Goal: Task Accomplishment & Management: Manage account settings

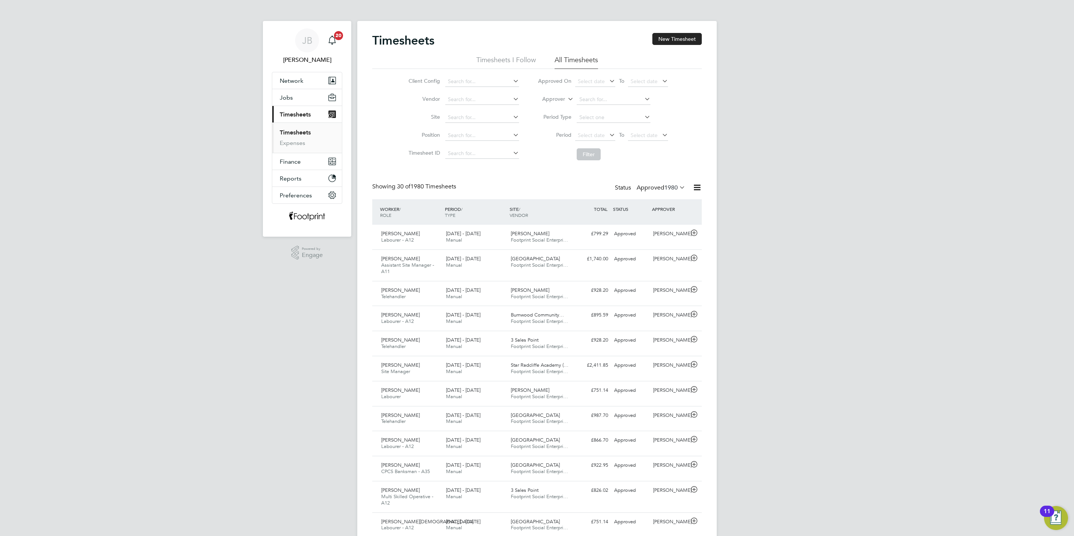
click at [646, 181] on div "Timesheets New Timesheet Timesheets I Follow All Timesheets Client Config Vendo…" at bounding box center [536, 524] width 329 height 982
click at [655, 186] on label "Approved 1980" at bounding box center [660, 187] width 49 height 7
click at [678, 218] on li "4" at bounding box center [678, 222] width 16 height 10
click at [669, 190] on span "1980" at bounding box center [670, 187] width 13 height 7
click at [643, 221] on li "Submitted" at bounding box center [652, 222] width 34 height 10
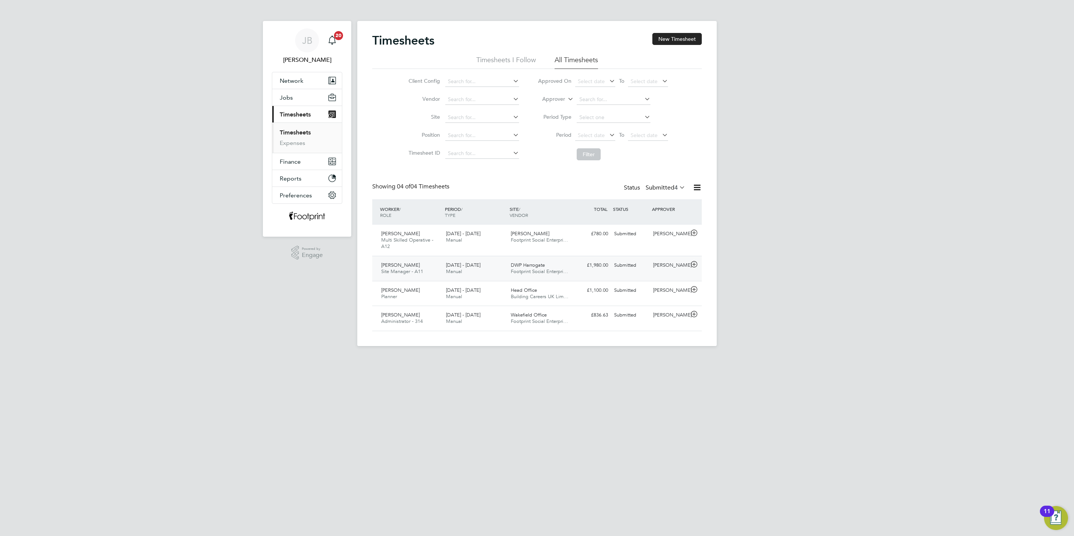
click at [607, 271] on div "£1,980.00 Submitted" at bounding box center [591, 265] width 39 height 12
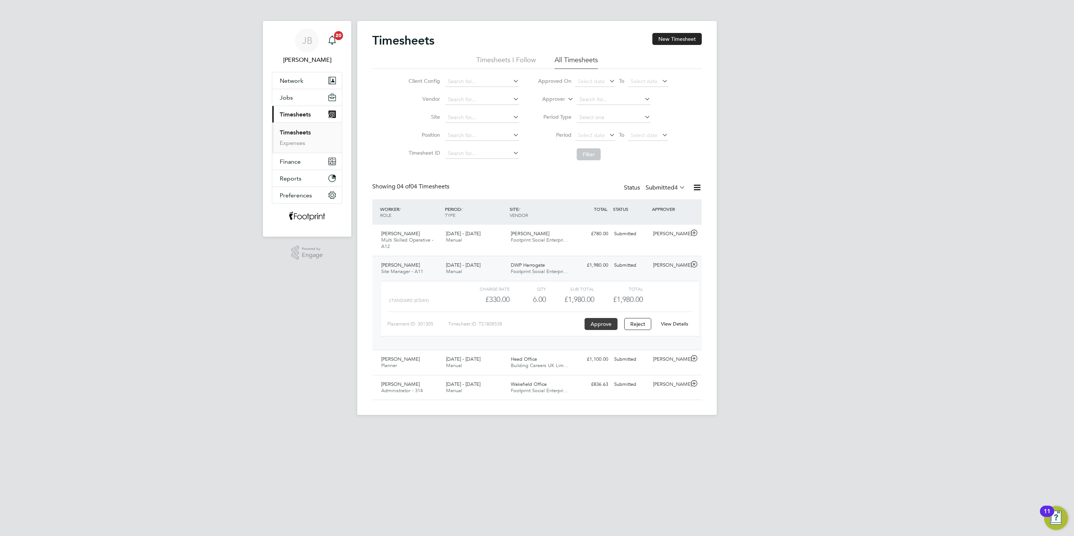
click at [603, 327] on button "Approve" at bounding box center [600, 324] width 33 height 12
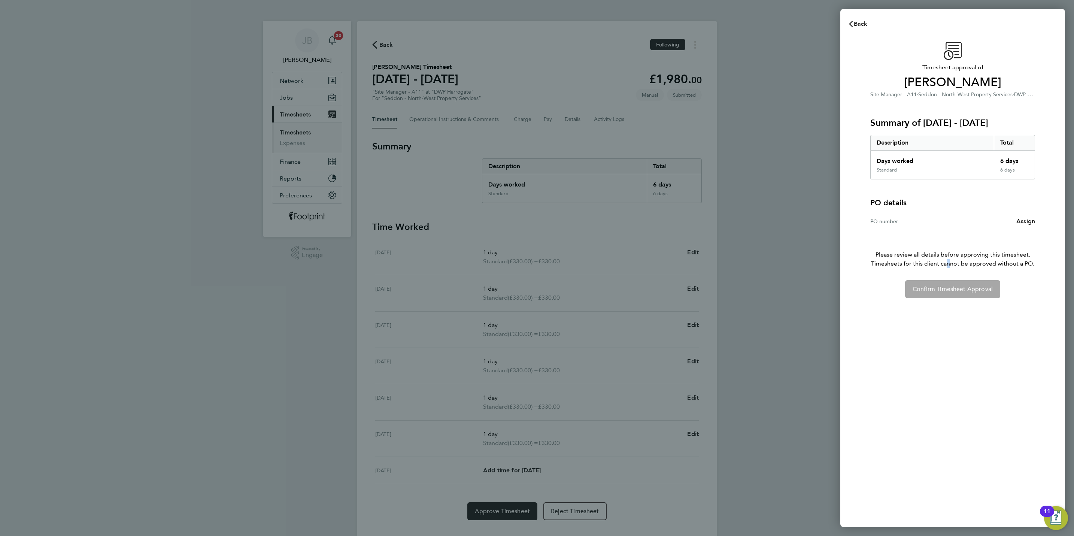
drag, startPoint x: 945, startPoint y: 265, endPoint x: 946, endPoint y: 261, distance: 4.6
click at [945, 262] on span "Timesheets for this client cannot be approved without a PO." at bounding box center [952, 263] width 183 height 9
click at [930, 224] on div "PO number" at bounding box center [911, 221] width 82 height 9
drag, startPoint x: 876, startPoint y: 226, endPoint x: 873, endPoint y: 224, distance: 4.3
click at [873, 224] on div "PO number Assign" at bounding box center [952, 221] width 165 height 21
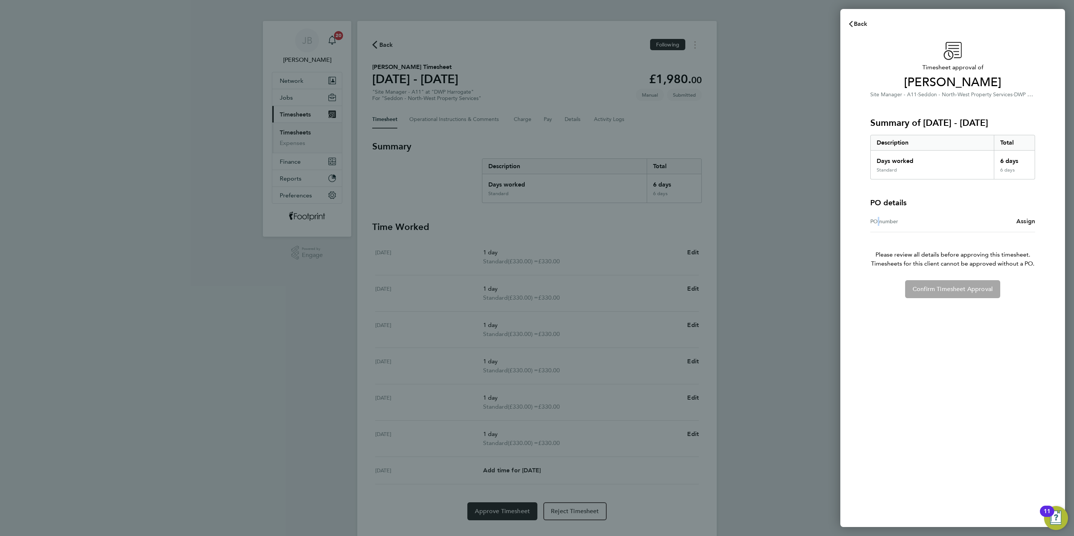
click at [872, 219] on div "PO number" at bounding box center [911, 221] width 82 height 9
drag, startPoint x: 1015, startPoint y: 215, endPoint x: 1018, endPoint y: 218, distance: 4.5
click at [1015, 216] on div "PO number Assign" at bounding box center [952, 221] width 165 height 21
click at [1023, 221] on span "Assign" at bounding box center [1025, 221] width 19 height 7
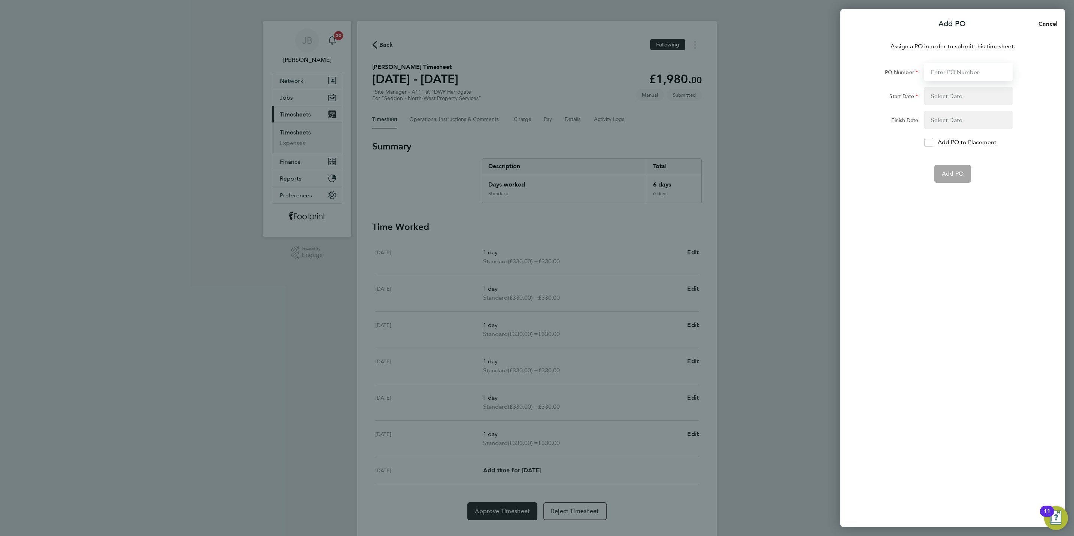
click at [951, 68] on input "PO Number" at bounding box center [968, 72] width 88 height 18
click at [979, 74] on input "PO Number" at bounding box center [968, 72] width 88 height 18
click at [962, 71] on input "PO Number" at bounding box center [968, 72] width 88 height 18
click at [944, 73] on input "PO Number" at bounding box center [968, 72] width 88 height 18
drag, startPoint x: 921, startPoint y: 69, endPoint x: 938, endPoint y: 67, distance: 16.9
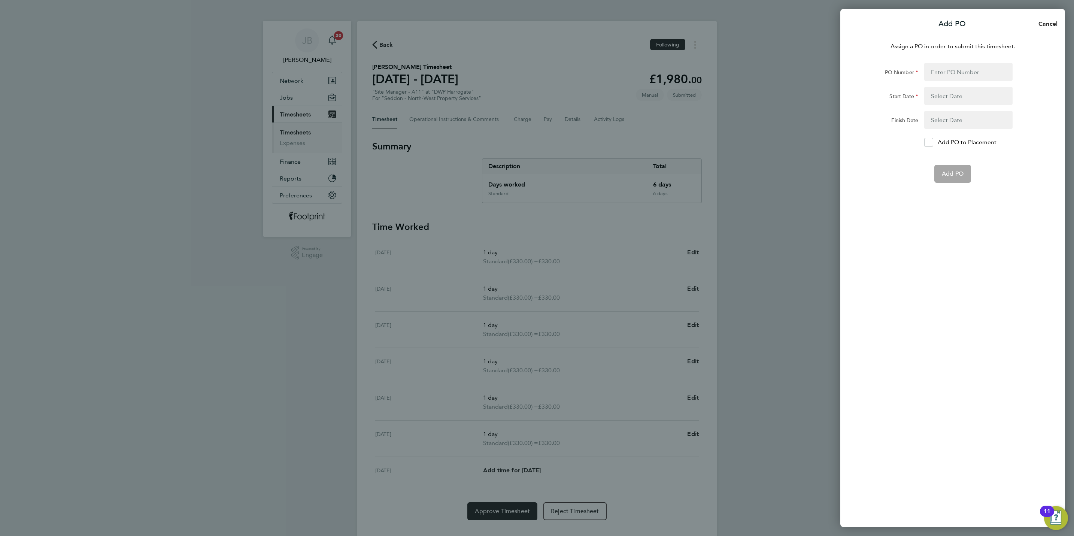
click at [921, 67] on div at bounding box center [968, 72] width 94 height 18
click at [938, 67] on input "PO Number" at bounding box center [968, 72] width 88 height 18
click at [932, 99] on button "button" at bounding box center [968, 96] width 88 height 18
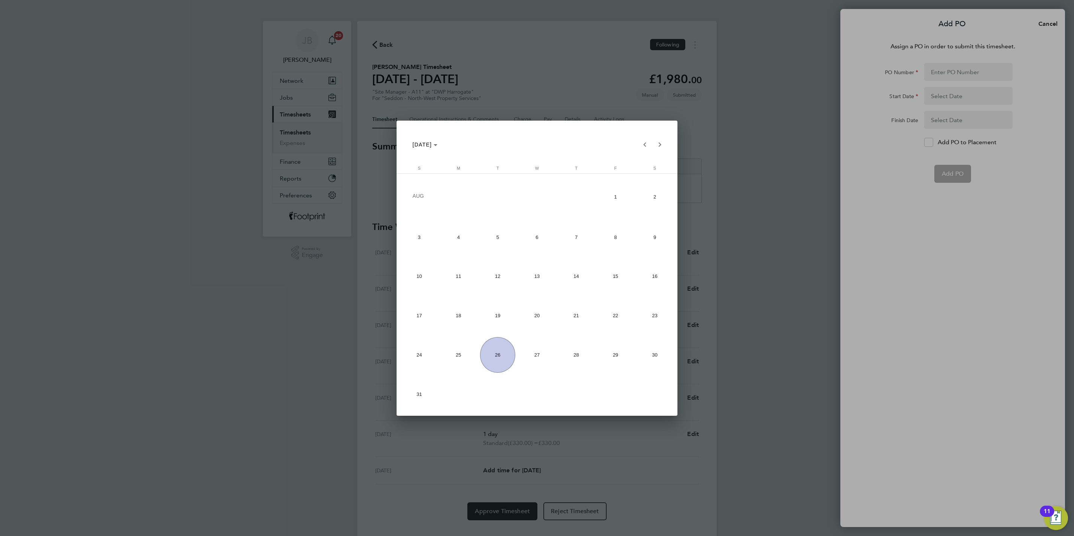
click at [821, 91] on div at bounding box center [537, 268] width 1074 height 536
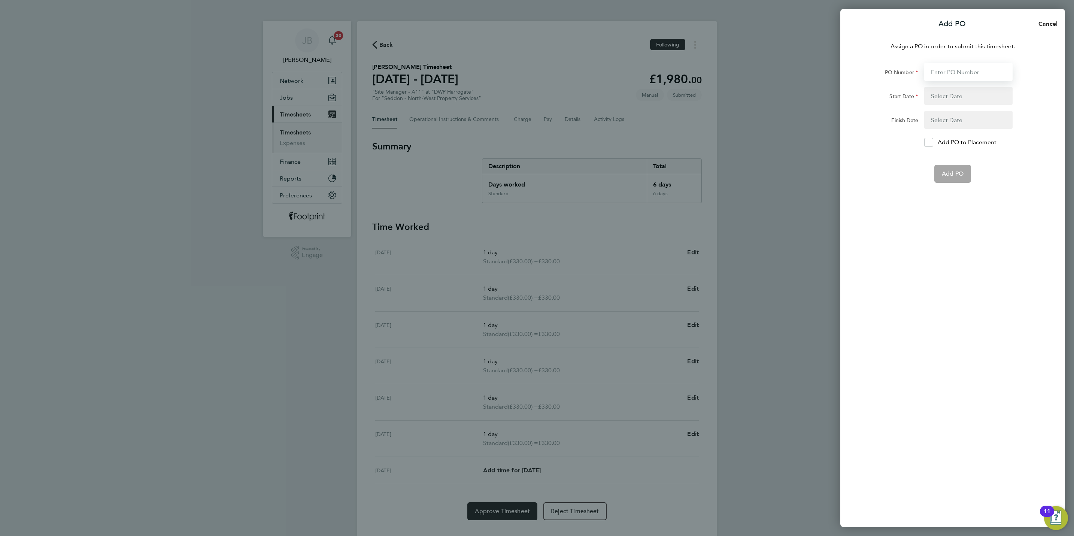
click at [939, 75] on input "PO Number" at bounding box center [968, 72] width 88 height 18
type input "s"
click at [1044, 20] on span "Cancel" at bounding box center [1046, 23] width 21 height 7
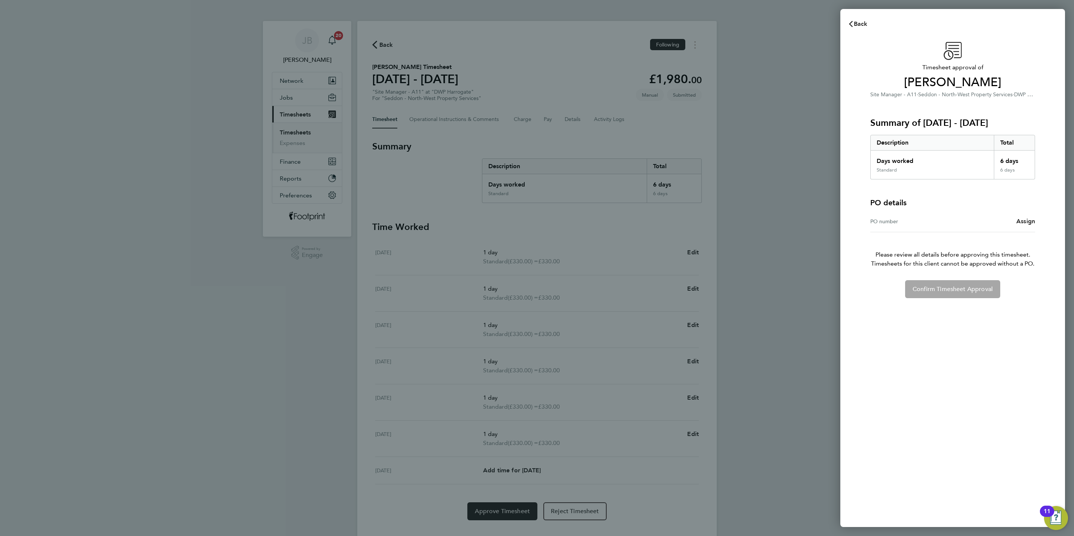
click at [906, 213] on div "PO number Assign" at bounding box center [952, 221] width 165 height 21
click at [926, 291] on div "Confirm Timesheet Approval" at bounding box center [952, 289] width 183 height 18
click at [915, 222] on div "PO number" at bounding box center [911, 221] width 82 height 9
click at [882, 215] on div "PO number Assign" at bounding box center [952, 221] width 165 height 21
click at [1034, 221] on div "Timesheet approval of Jack Young Site Manager - A11 · Seddon - North-West Prope…" at bounding box center [952, 170] width 183 height 256
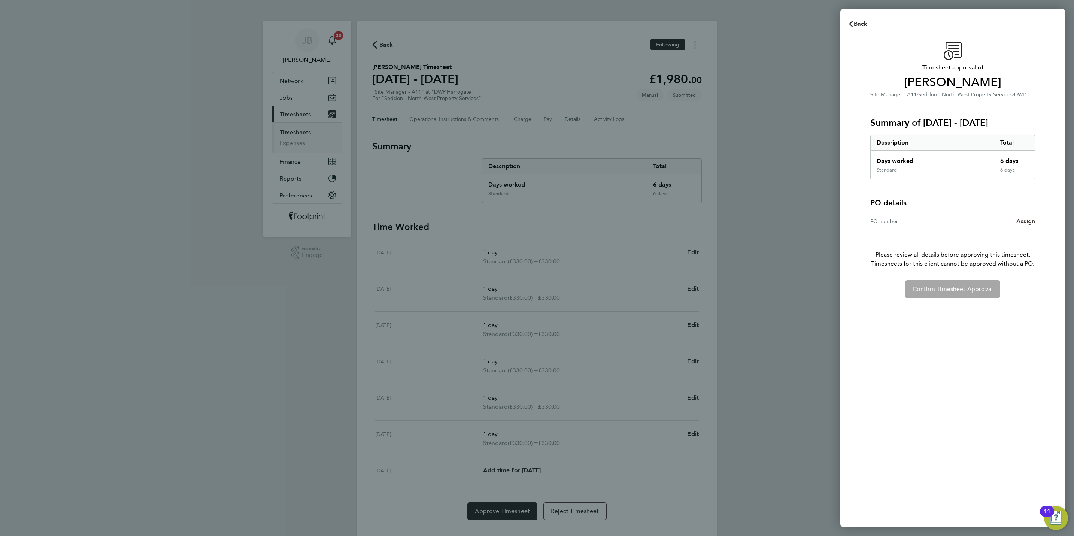
click at [1020, 221] on span "Assign" at bounding box center [1025, 221] width 19 height 7
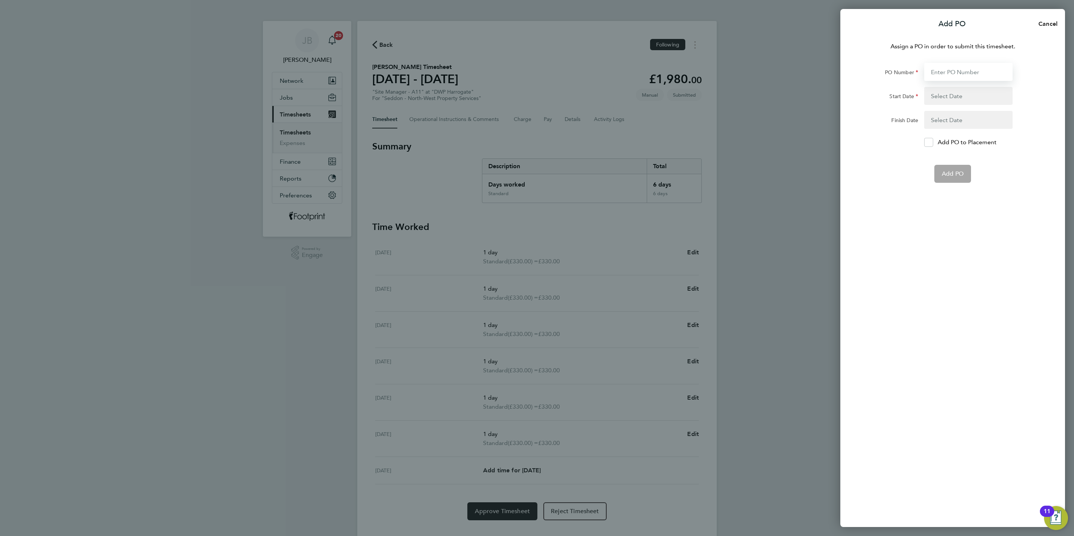
click at [946, 71] on input "PO Number" at bounding box center [968, 72] width 88 height 18
type input "s"
type input "NW"
type input "N"
type input "W"
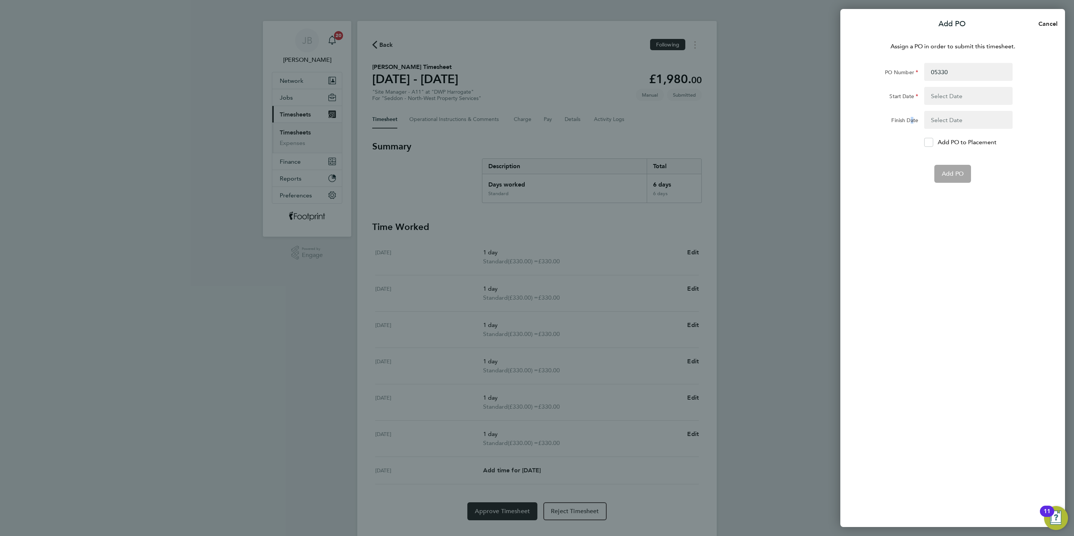
click at [913, 122] on label "Finish Date" at bounding box center [904, 121] width 27 height 9
drag, startPoint x: 913, startPoint y: 122, endPoint x: 1040, endPoint y: 113, distance: 127.2
click at [1040, 113] on div "Finish Date" at bounding box center [952, 120] width 189 height 18
click at [985, 71] on input "05330" at bounding box center [968, 72] width 88 height 18
type input "0"
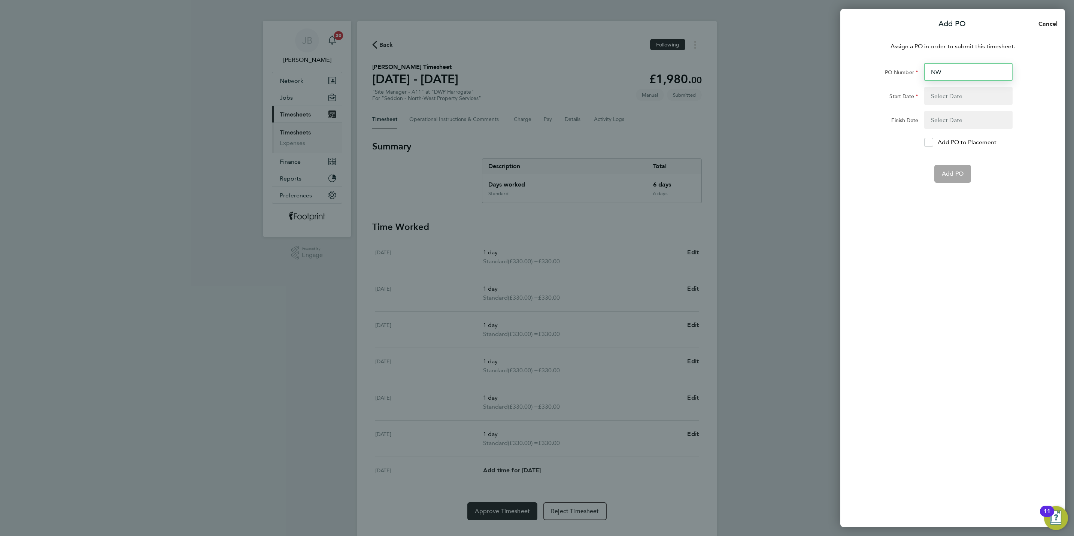
type input "NW"
click at [1047, 22] on span "Cancel" at bounding box center [1046, 23] width 21 height 7
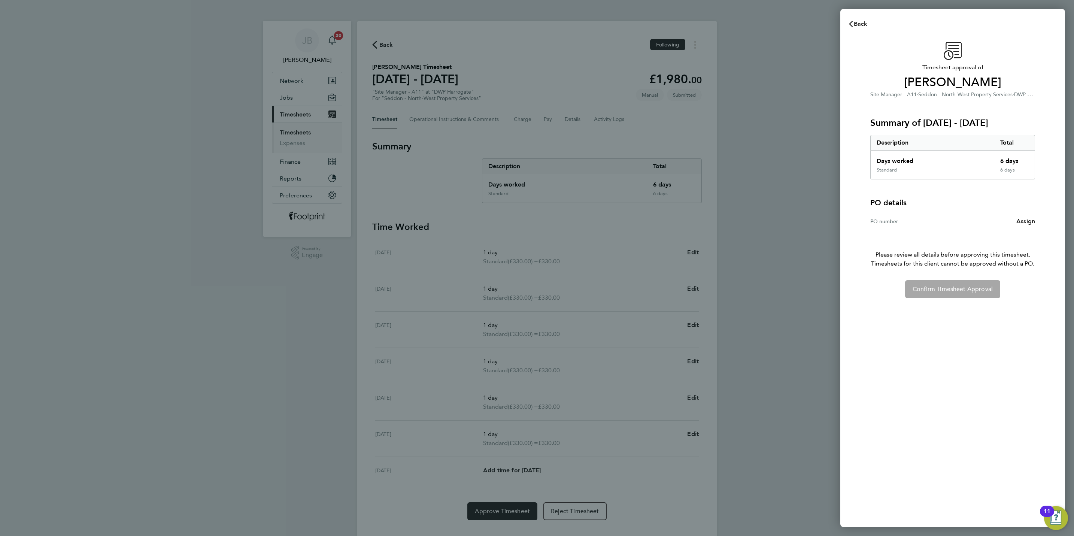
drag, startPoint x: 786, startPoint y: 97, endPoint x: 938, endPoint y: 0, distance: 180.9
click at [787, 94] on div "Back Timesheet approval of Jack Young Site Manager - A11 · Seddon - North-West …" at bounding box center [537, 268] width 1074 height 536
